Goal: Download file/media

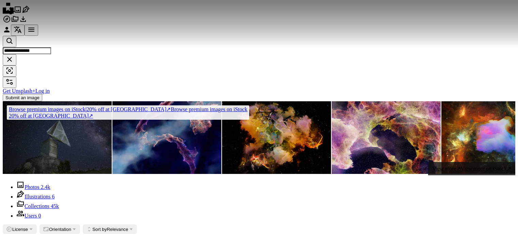
scroll to position [116, 0]
